Goal: Task Accomplishment & Management: Use online tool/utility

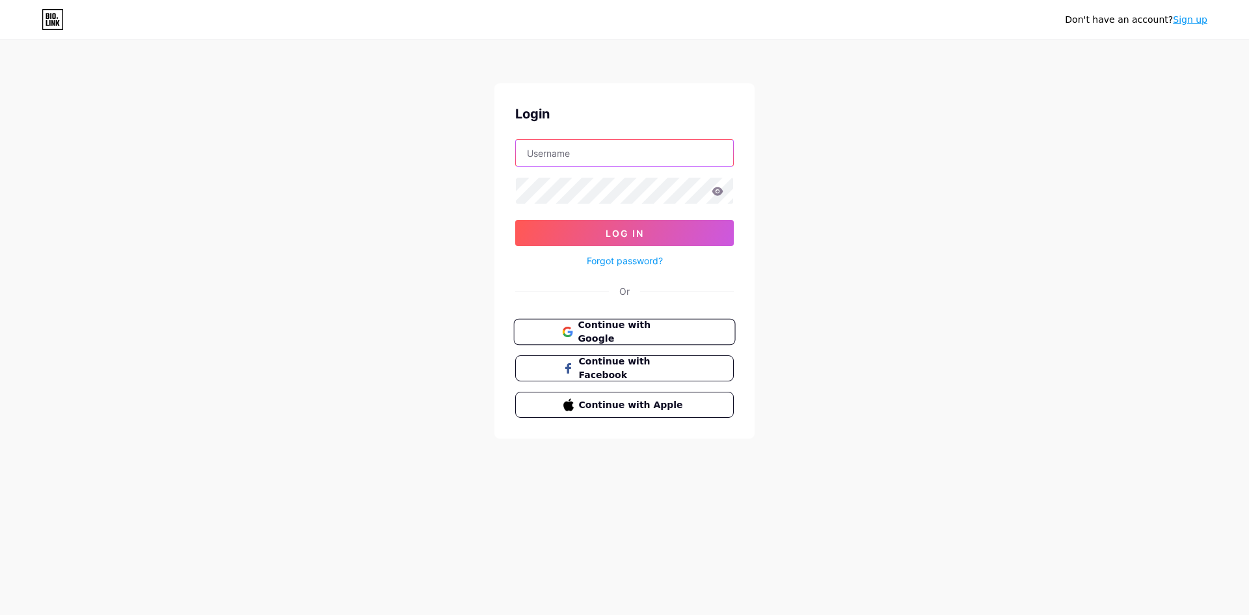
type input "ragnarflipao"
click at [605, 335] on span "Continue with Google" at bounding box center [631, 332] width 109 height 28
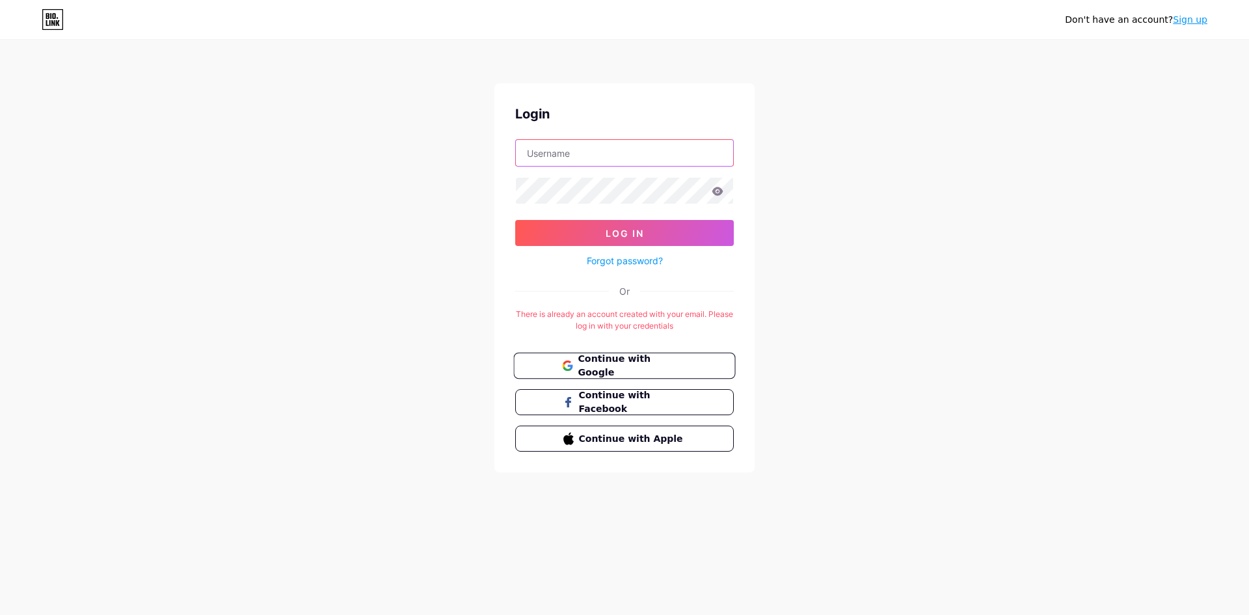
type input "ragnarflipao"
click at [622, 365] on span "Continue with Google" at bounding box center [631, 366] width 109 height 28
click at [618, 354] on button "Continue with Google" at bounding box center [624, 365] width 222 height 27
click at [570, 157] on input "text" at bounding box center [624, 153] width 217 height 26
type input "ragnarflipao"
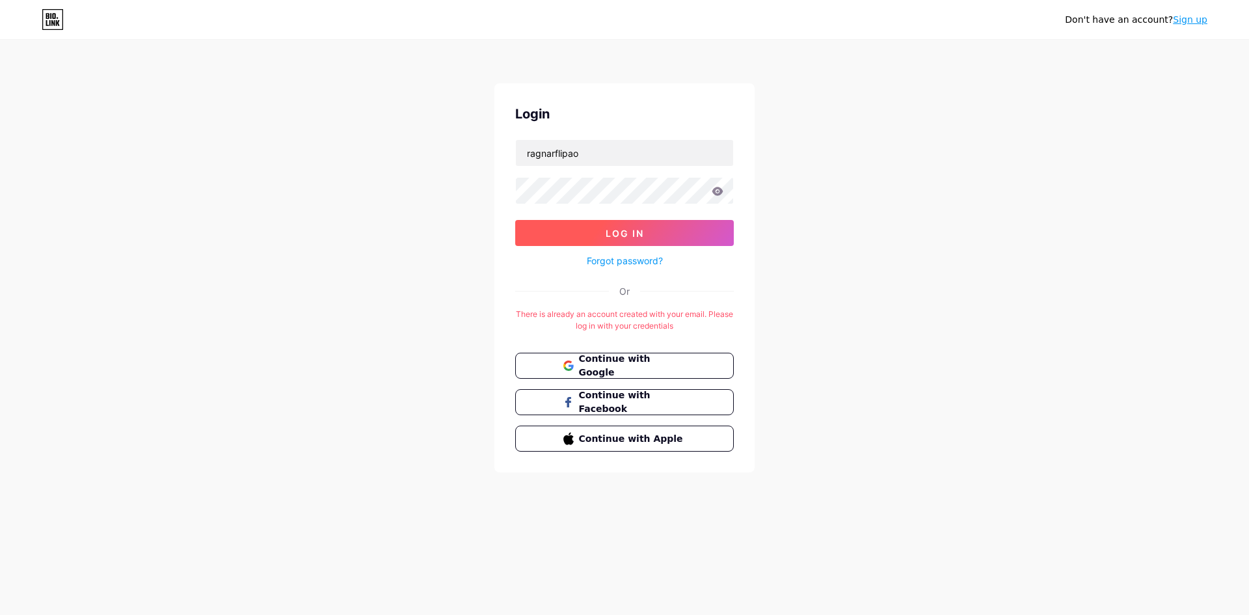
drag, startPoint x: 618, startPoint y: 222, endPoint x: 630, endPoint y: 230, distance: 14.4
click at [619, 222] on button "Log In" at bounding box center [624, 233] width 218 height 26
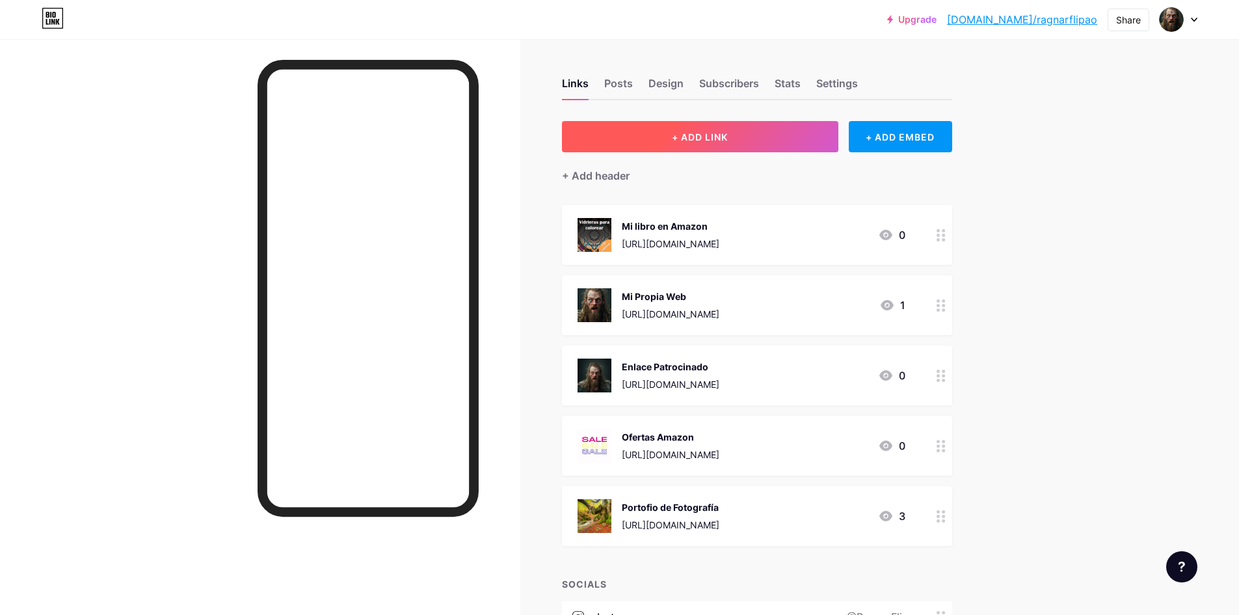
click at [795, 133] on button "+ ADD LINK" at bounding box center [700, 136] width 276 height 31
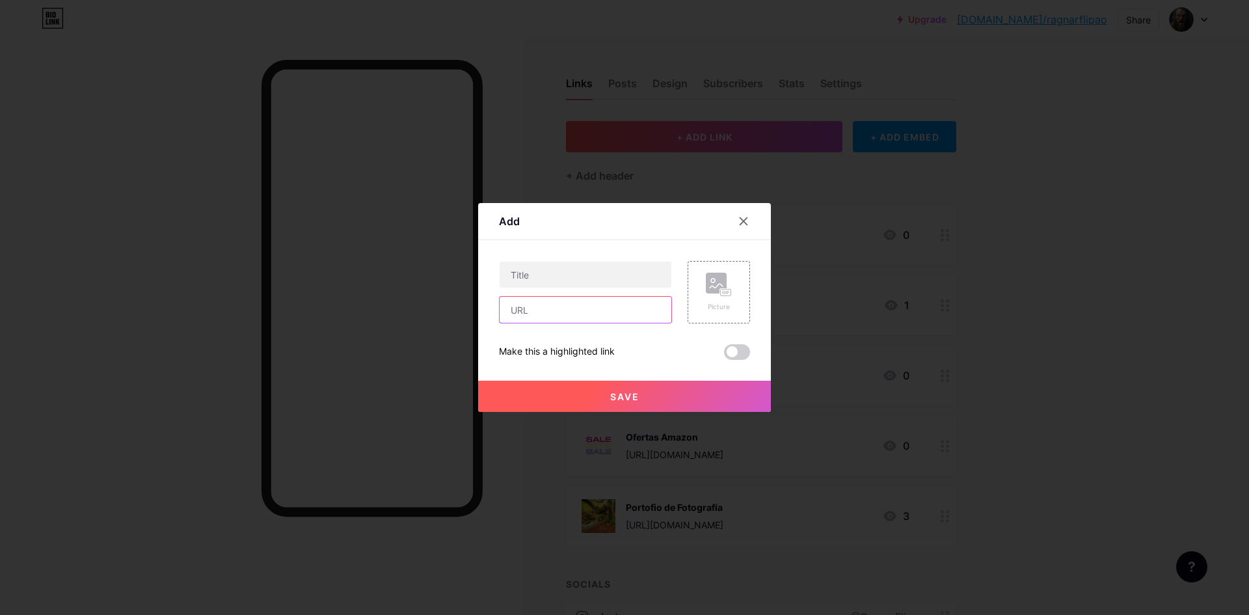
click at [620, 315] on input "text" at bounding box center [585, 310] width 172 height 26
paste input "https://amzn.to/475Xz6B"
type input "https://amzn.to/475Xz6B"
click at [629, 267] on input "text" at bounding box center [585, 274] width 172 height 26
drag, startPoint x: 663, startPoint y: 218, endPoint x: 657, endPoint y: 217, distance: 6.8
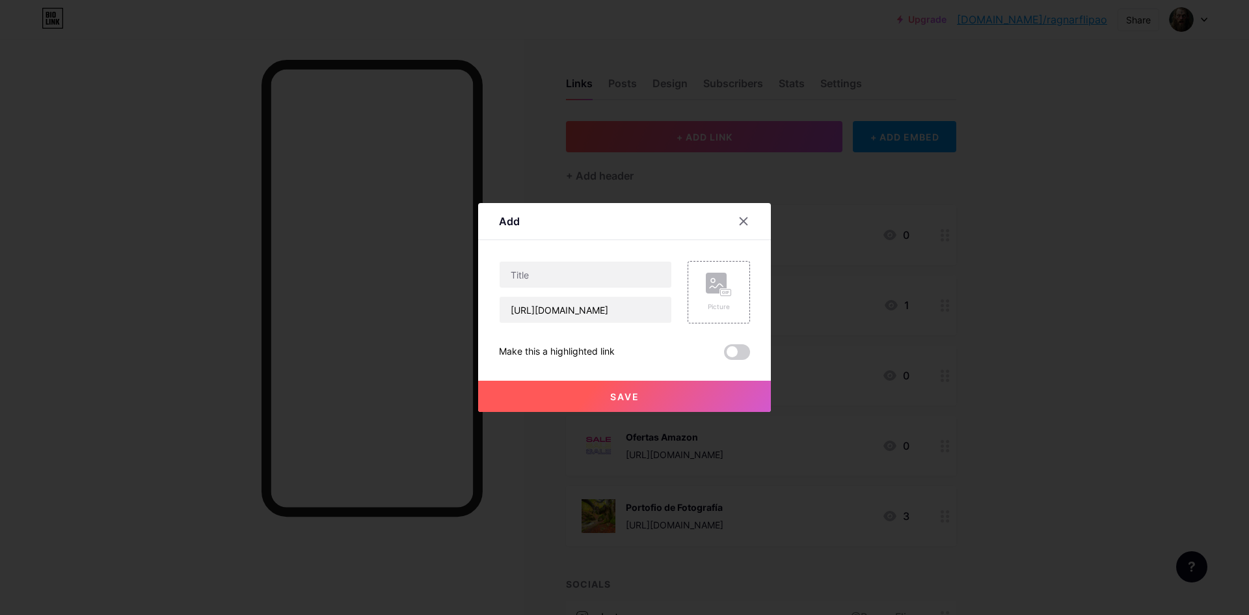
click at [659, 217] on div "Add" at bounding box center [624, 224] width 293 height 31
click at [734, 297] on div "Picture" at bounding box center [718, 292] width 62 height 62
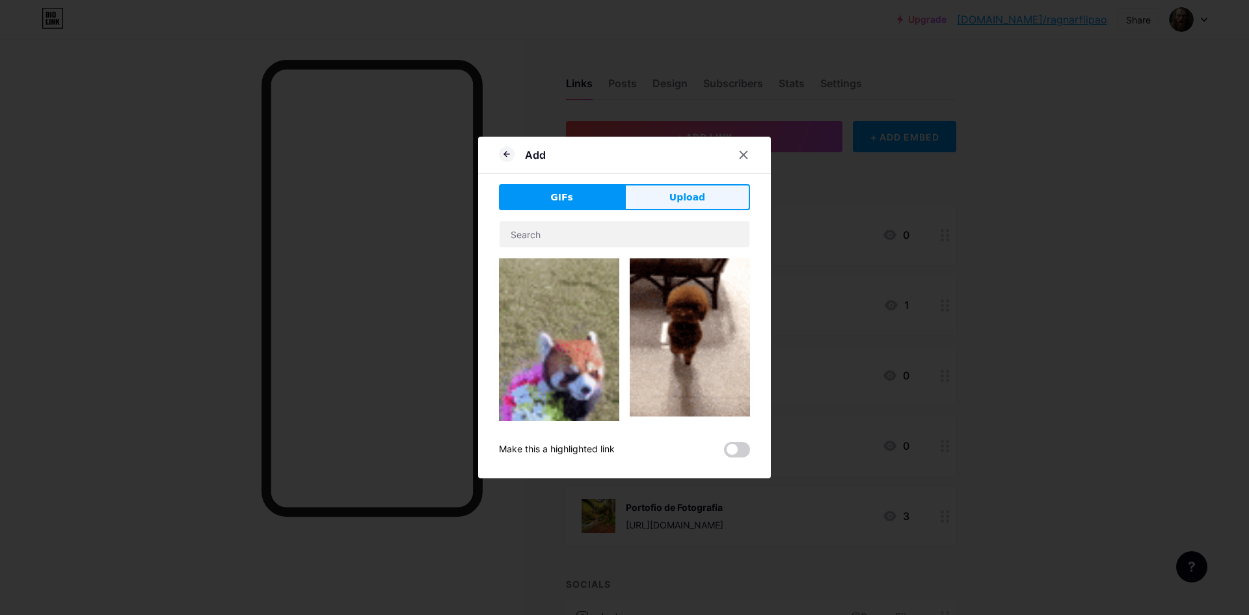
click at [666, 193] on button "Upload" at bounding box center [687, 197] width 126 height 26
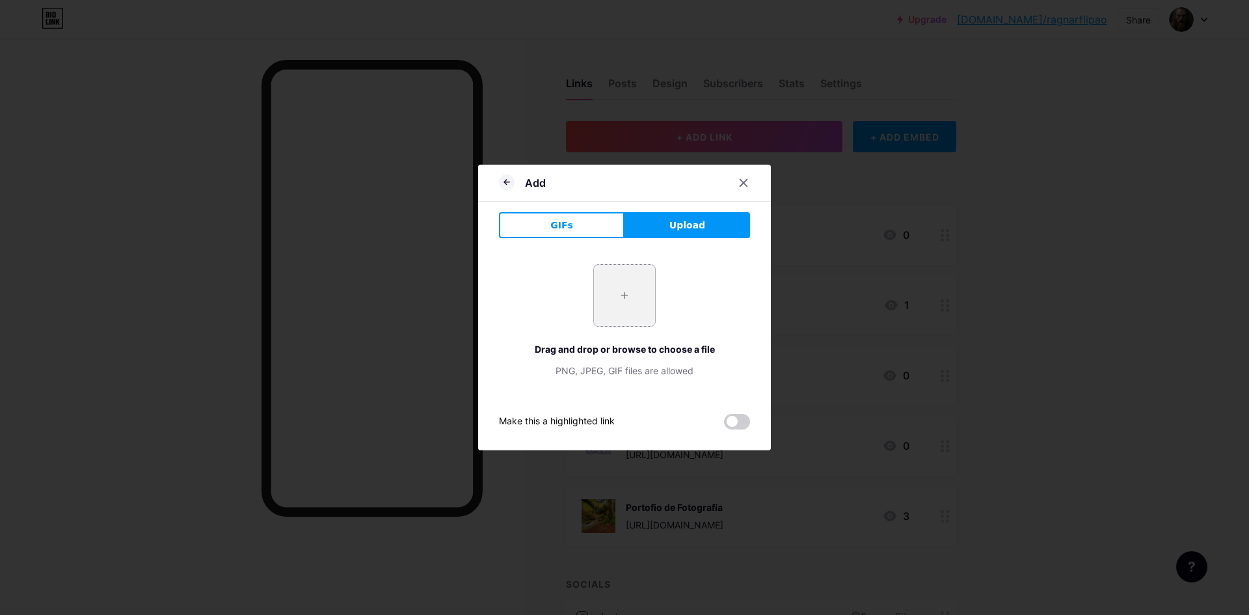
click at [602, 300] on input "file" at bounding box center [624, 295] width 61 height 61
type input "C:\fakepath\61msJbGIKqL._AC_SL1434_.jpg"
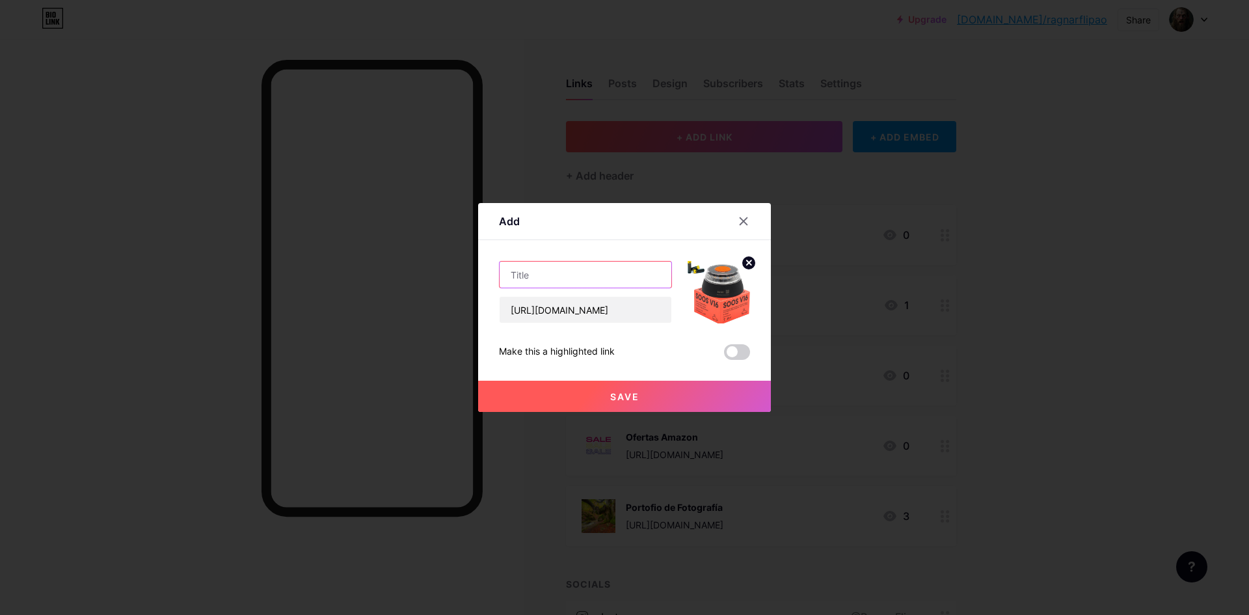
click at [583, 273] on input "text" at bounding box center [585, 274] width 172 height 26
type input "Esto será obligatorio"
click at [733, 352] on span at bounding box center [737, 352] width 26 height 16
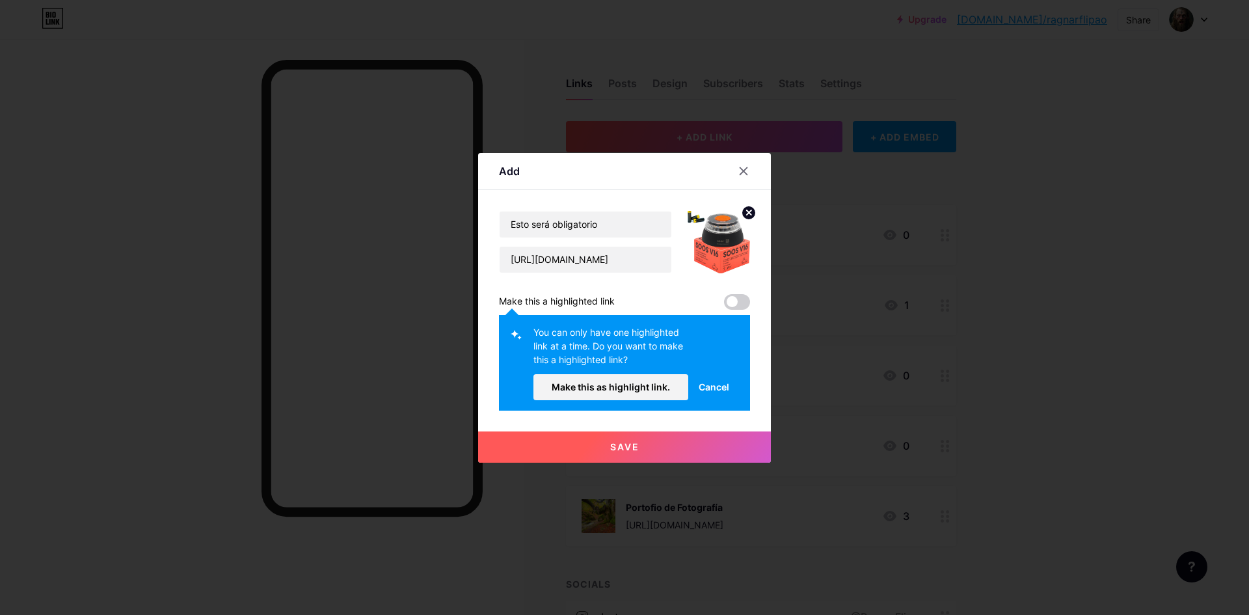
click at [706, 382] on span "Cancel" at bounding box center [713, 387] width 31 height 14
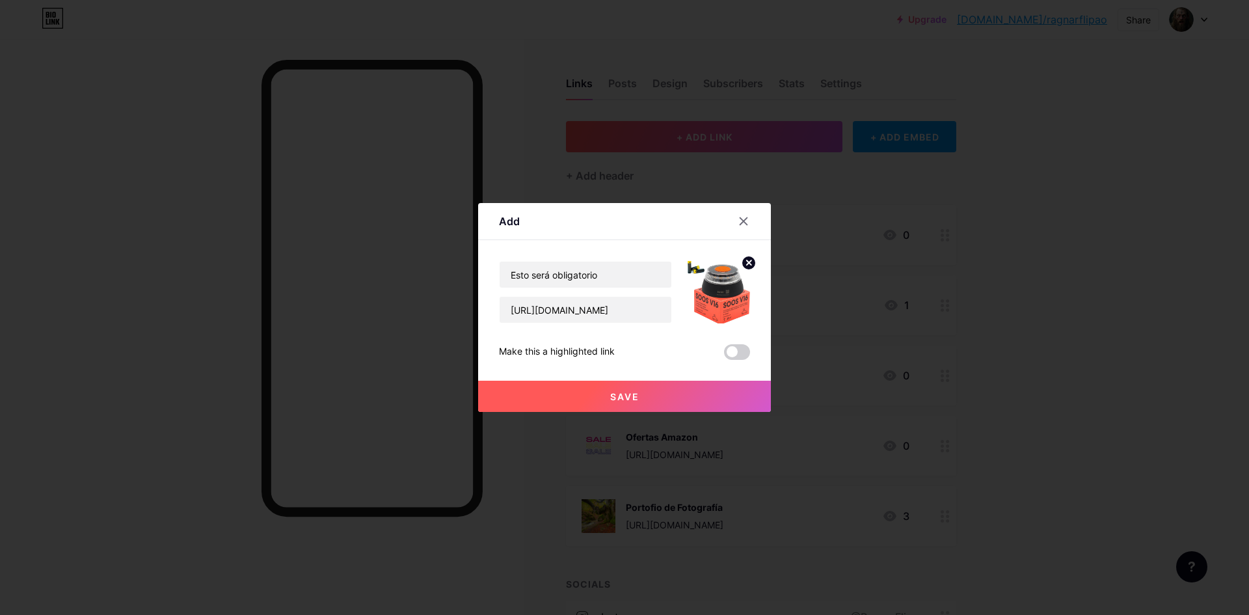
click at [647, 393] on button "Save" at bounding box center [624, 395] width 293 height 31
